Goal: Register for event/course

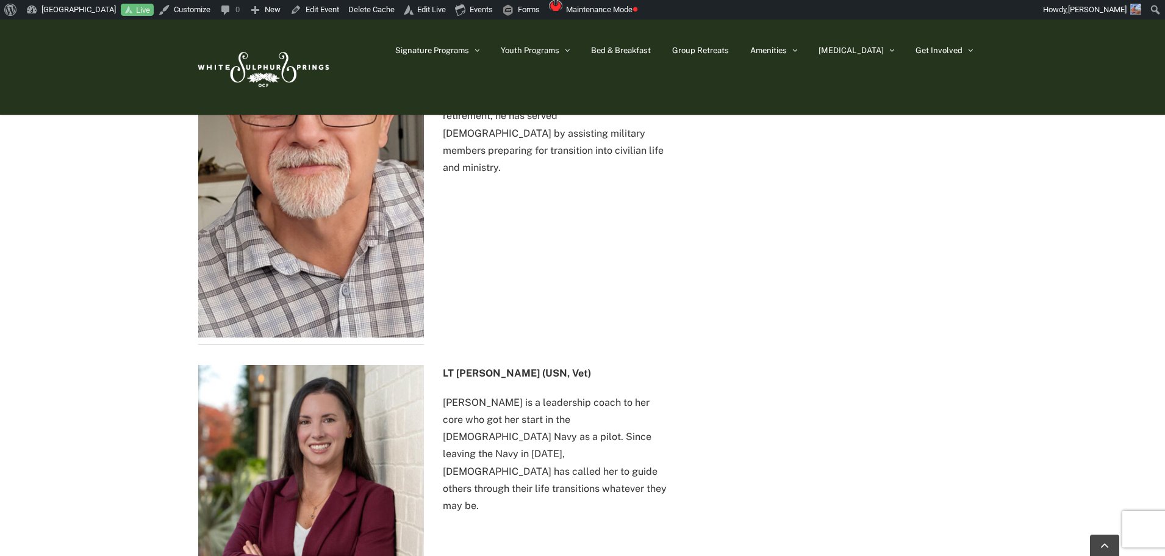
scroll to position [1403, 0]
click at [241, 67] on img at bounding box center [262, 66] width 140 height 57
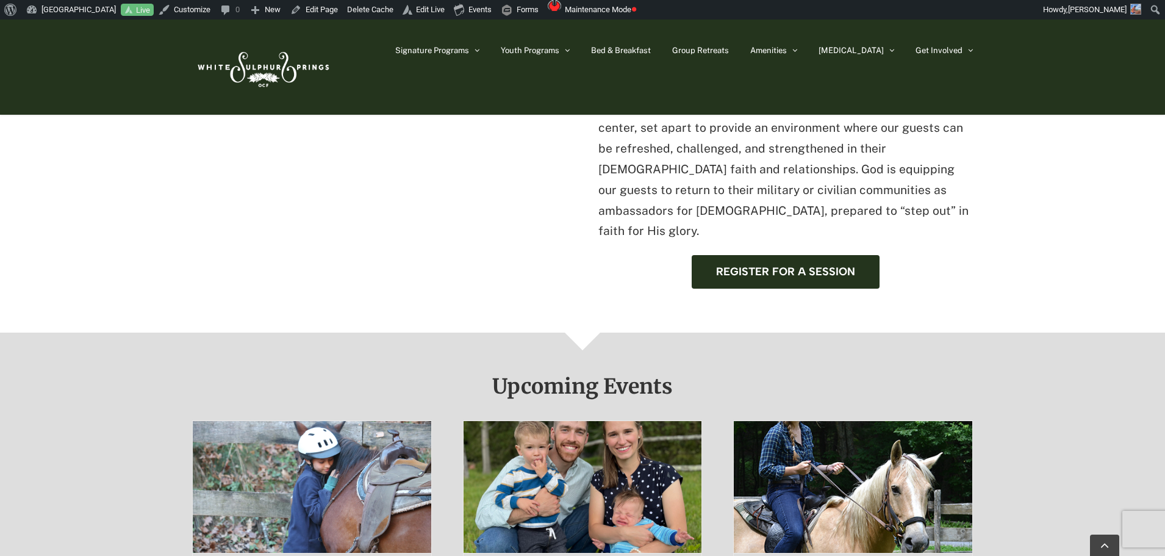
scroll to position [610, 0]
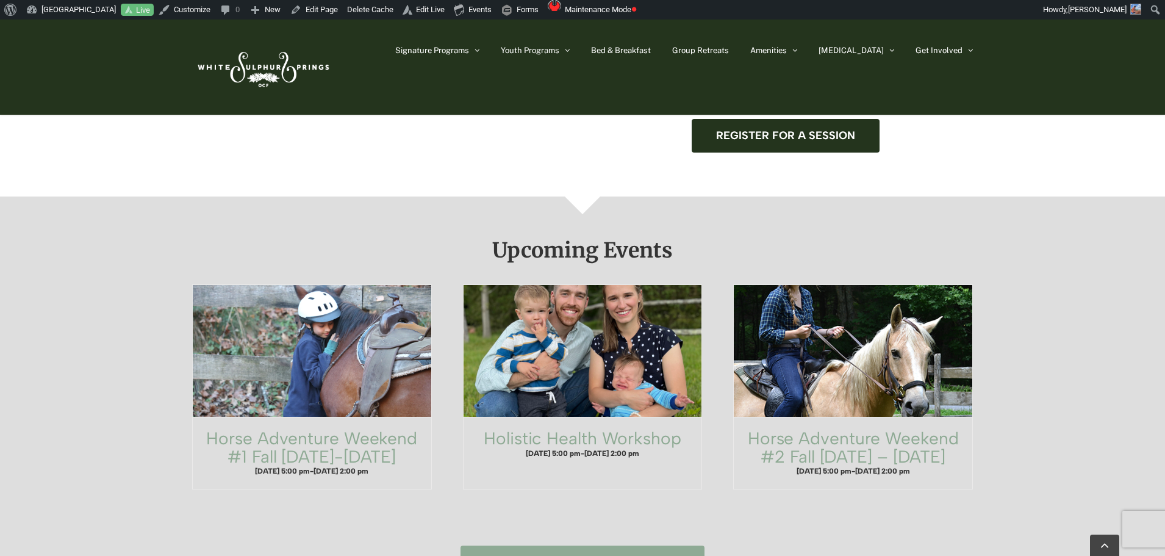
click at [610, 555] on span "See all the upcoming events" at bounding box center [591, 562] width 178 height 13
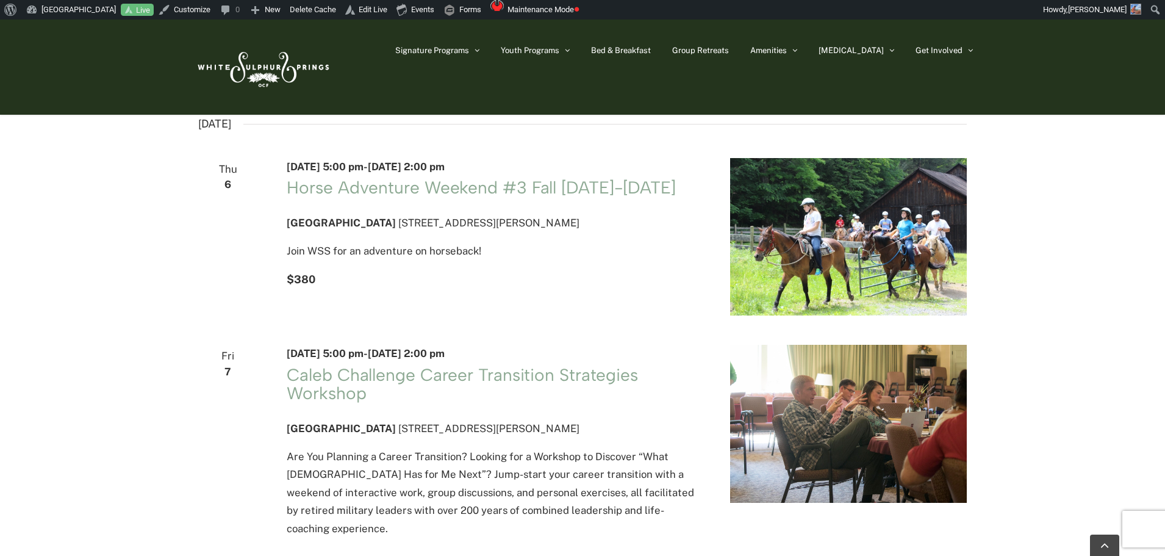
scroll to position [854, 0]
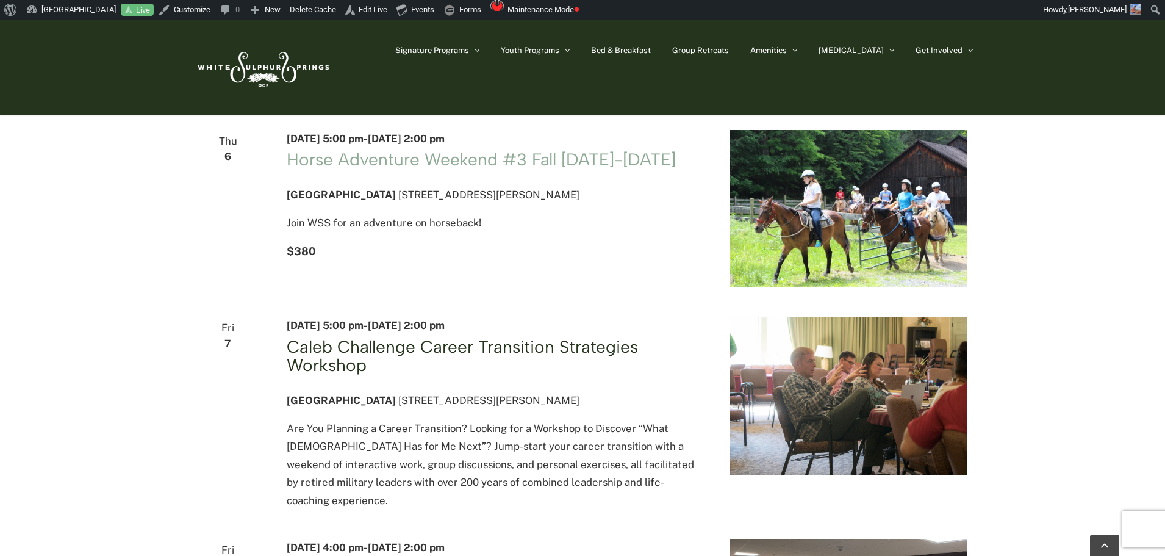
click at [555, 370] on link "Caleb Challenge Career Transition Strategies Workshop" at bounding box center [462, 355] width 351 height 39
